Goal: Task Accomplishment & Management: Manage account settings

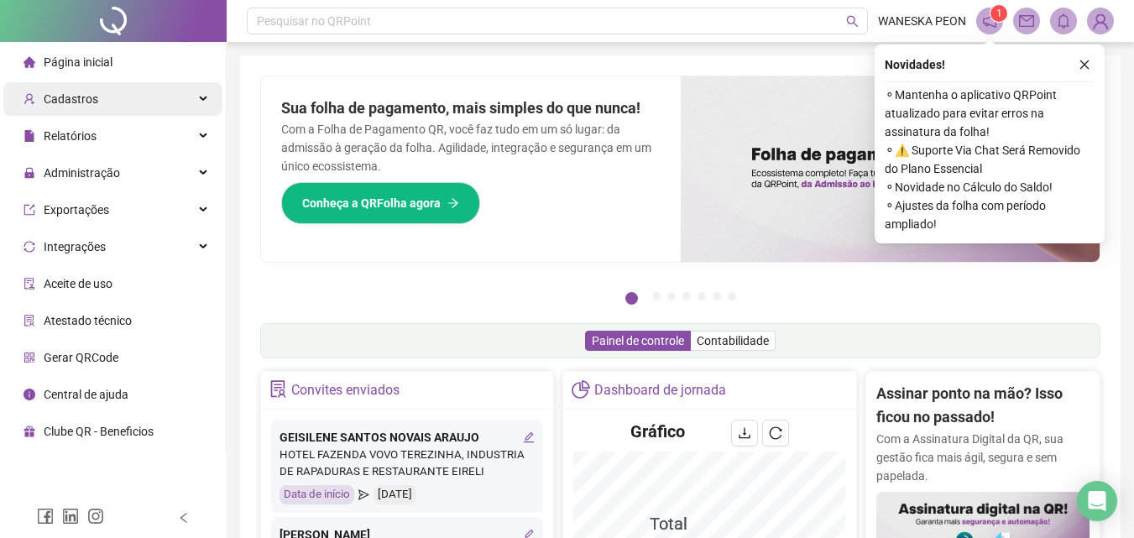
click at [114, 102] on body "Página inicial Cadastros Relatórios Administração Exportações Integrações Aceit…" at bounding box center [567, 269] width 1134 height 538
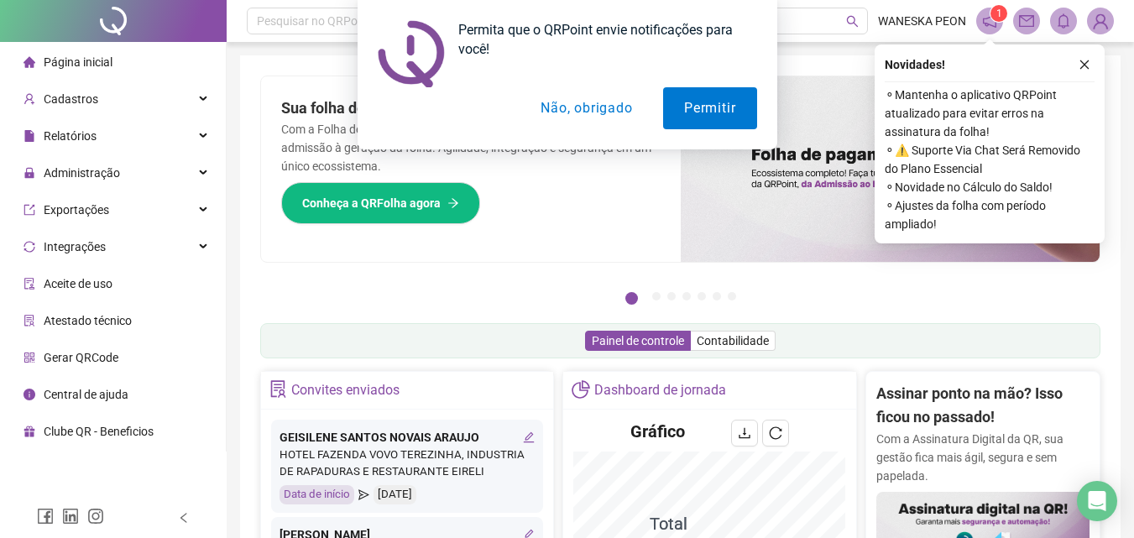
click at [571, 112] on button "Não, obrigado" at bounding box center [585, 108] width 133 height 42
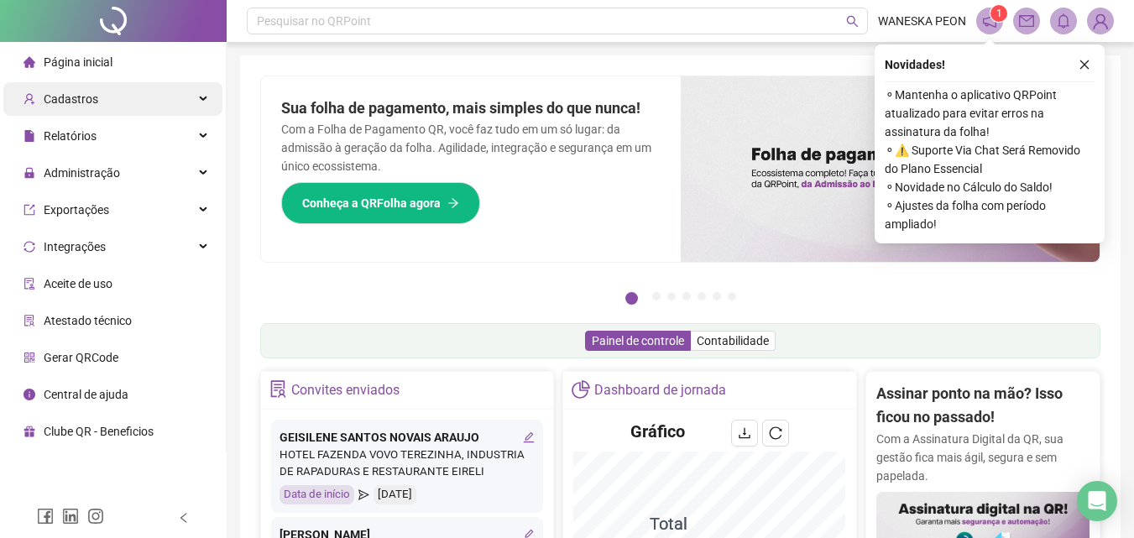
drag, startPoint x: 86, startPoint y: 98, endPoint x: 98, endPoint y: 99, distance: 12.6
click at [86, 98] on span "Cadastros" at bounding box center [71, 98] width 55 height 13
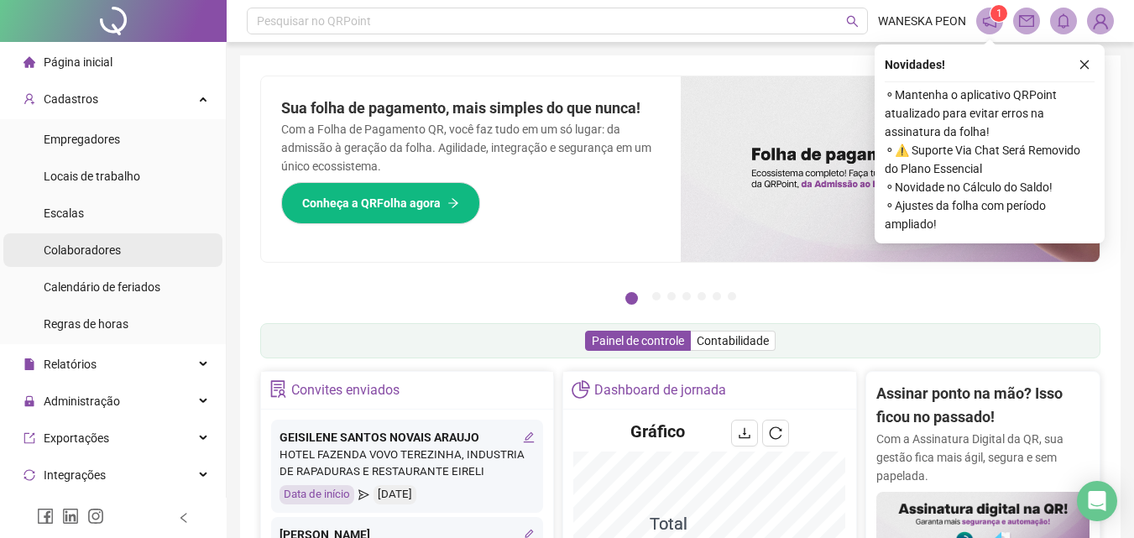
click at [130, 247] on li "Colaboradores" at bounding box center [112, 250] width 219 height 34
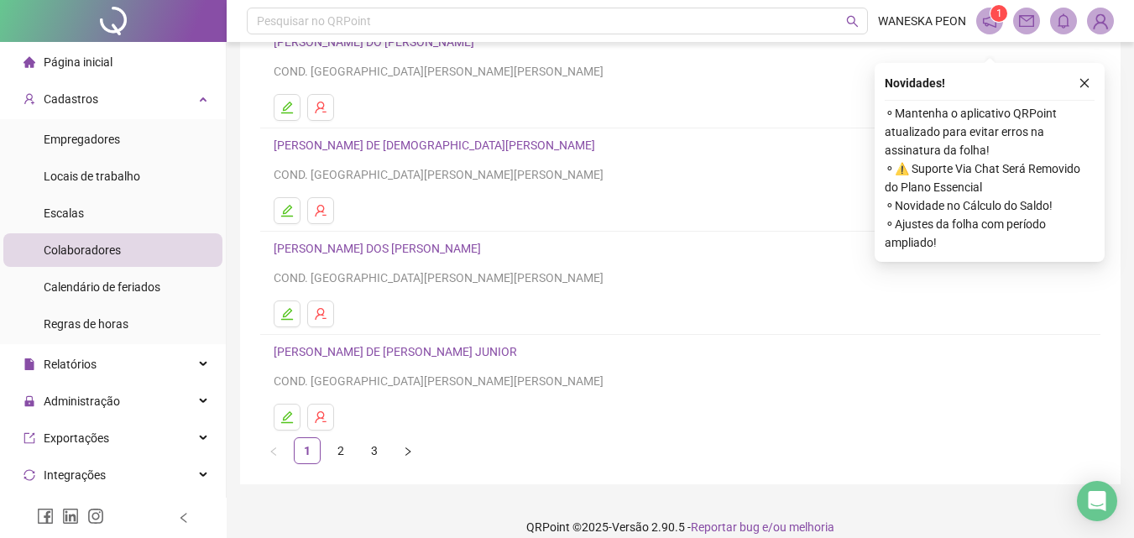
scroll to position [274, 0]
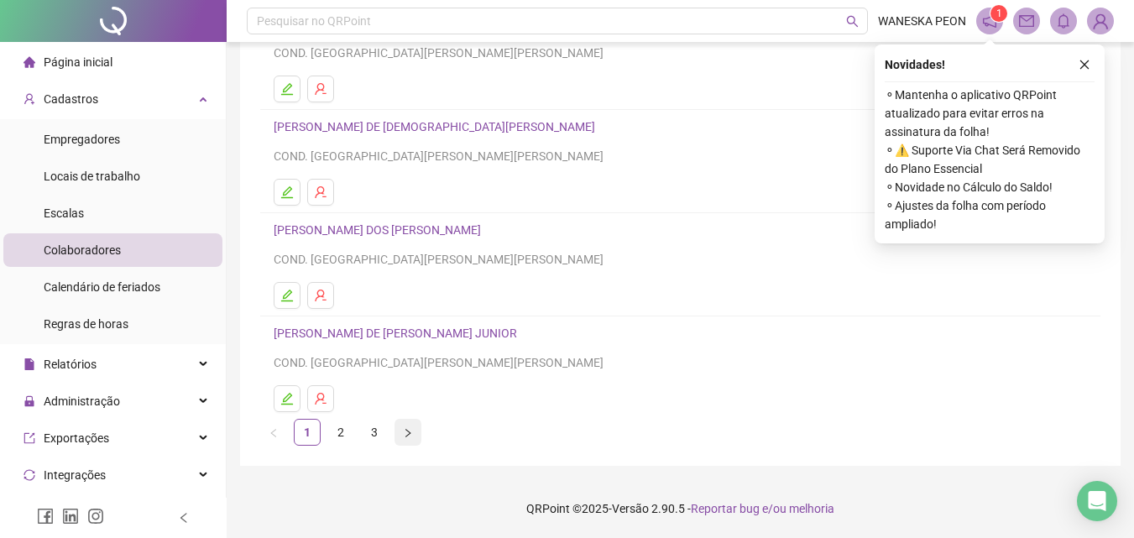
click at [407, 431] on icon "right" at bounding box center [407, 432] width 5 height 8
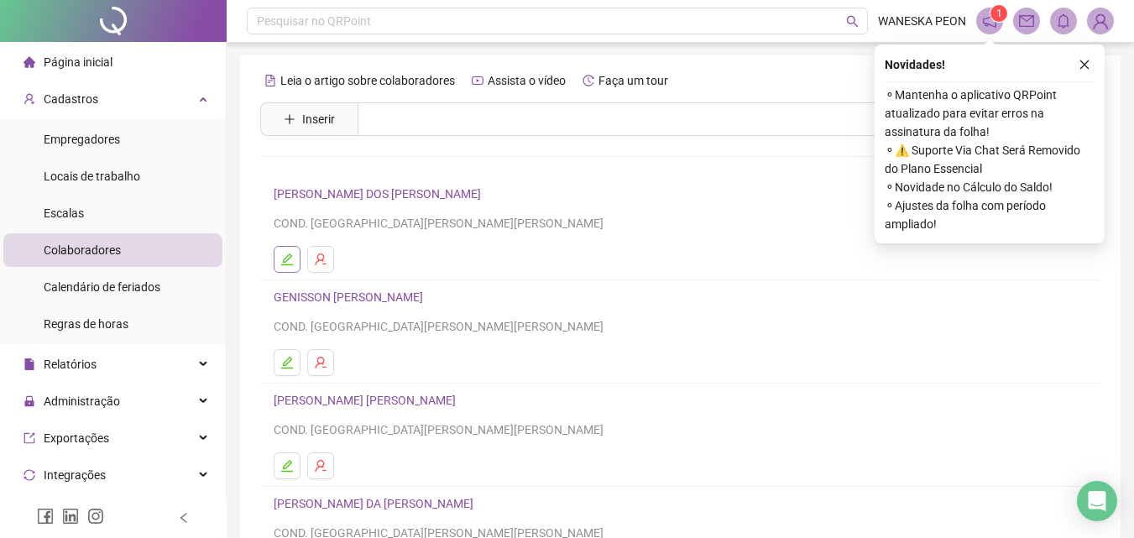
click at [285, 260] on icon "edit" at bounding box center [286, 259] width 13 height 13
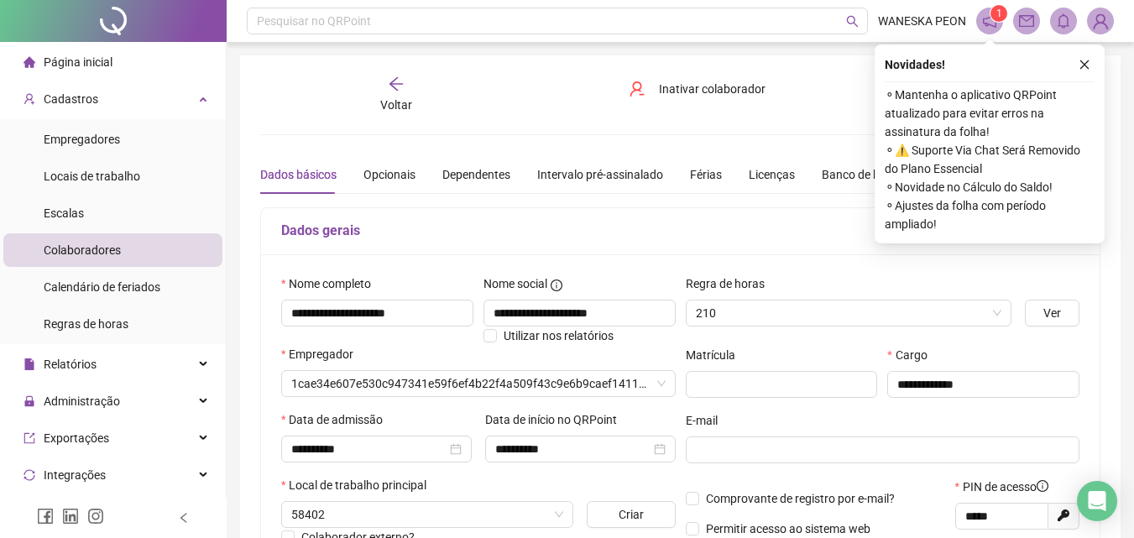
type input "**********"
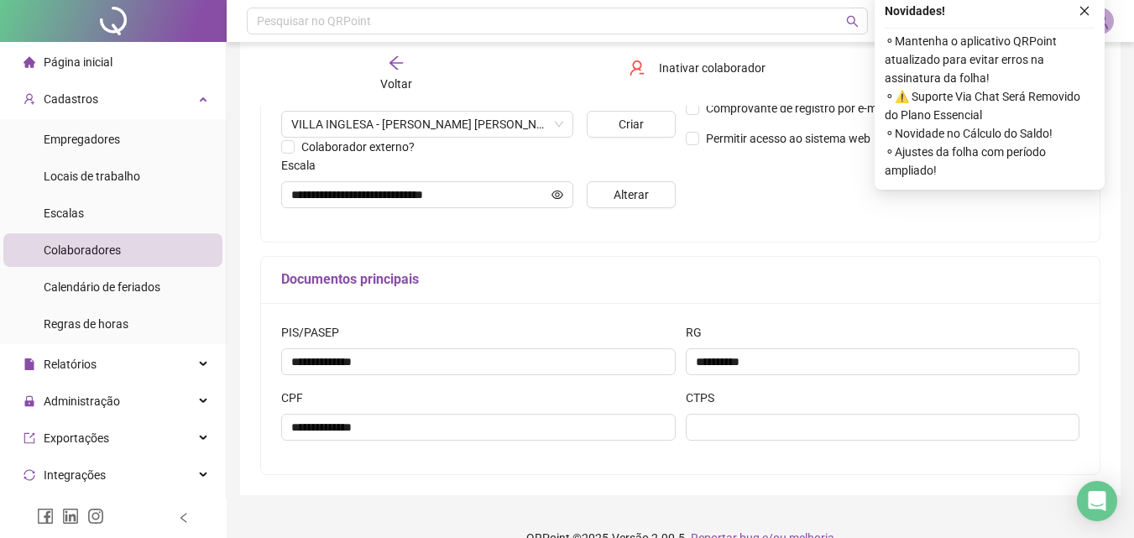
scroll to position [420, 0]
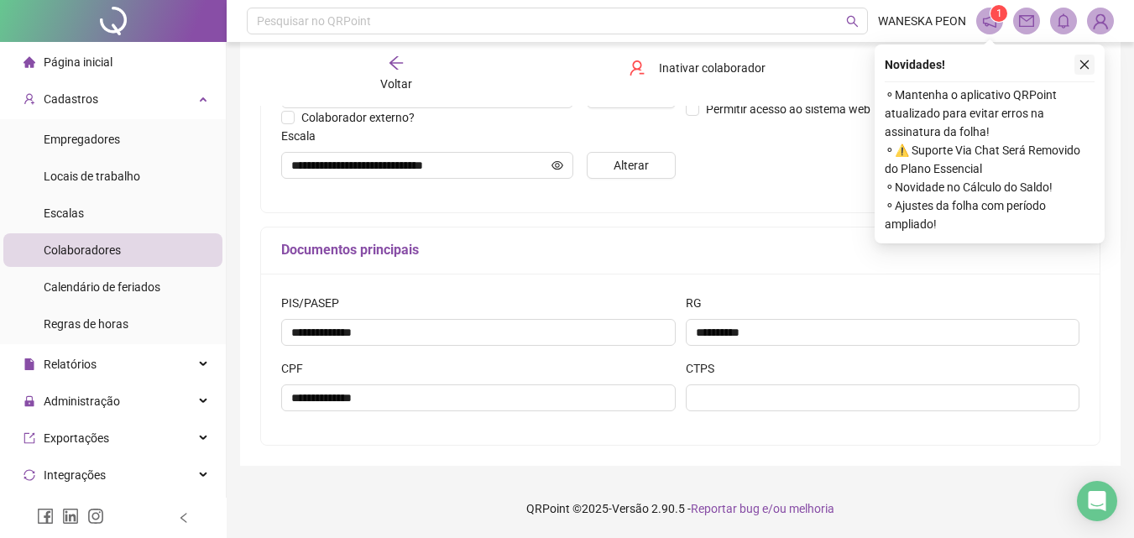
click at [1082, 64] on icon "close" at bounding box center [1084, 65] width 12 height 12
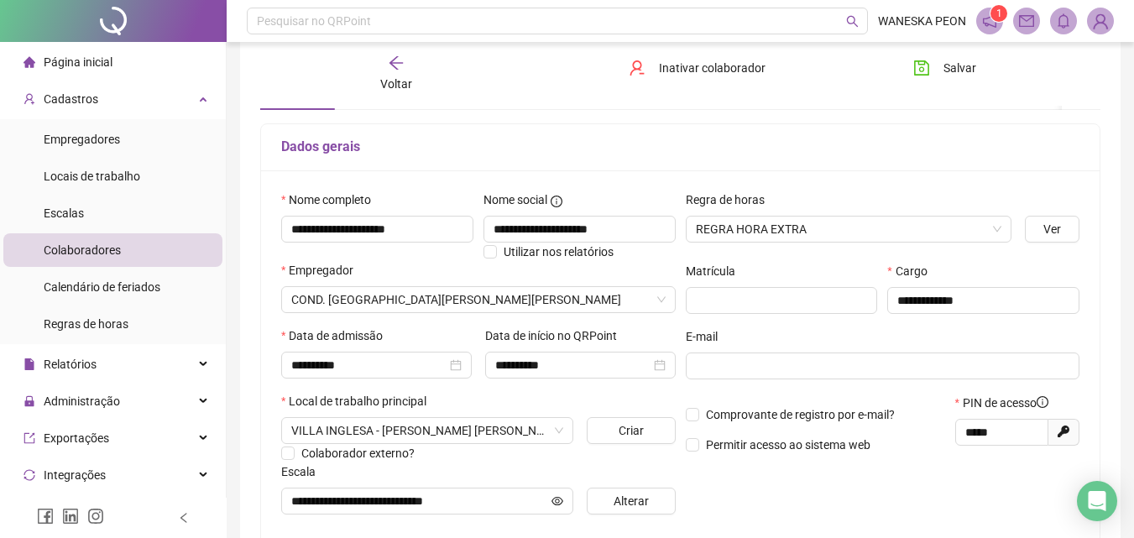
scroll to position [0, 0]
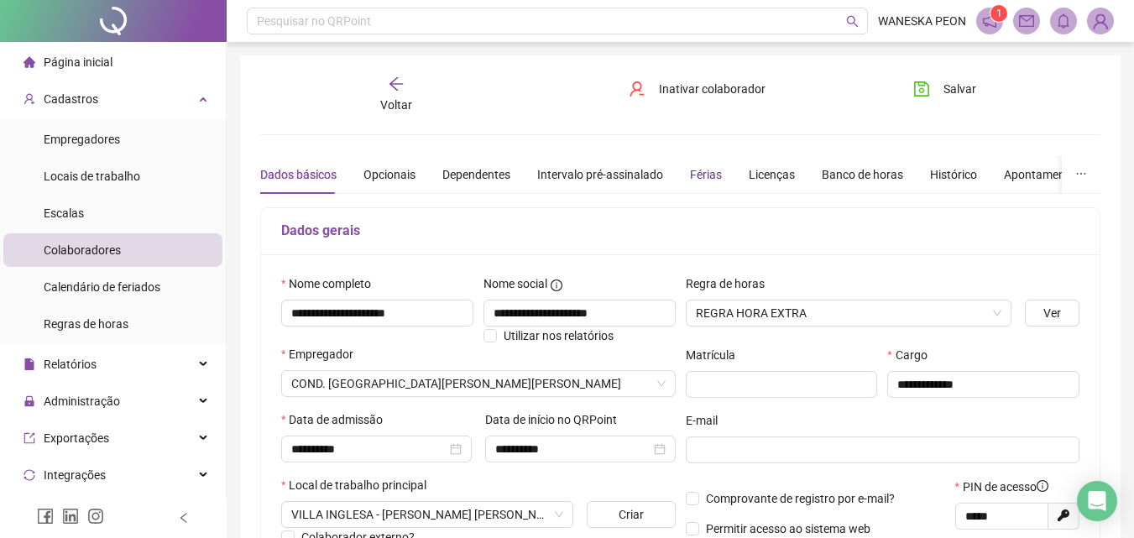
click at [707, 171] on div "Férias" at bounding box center [706, 174] width 32 height 18
